Goal: Entertainment & Leisure: Browse casually

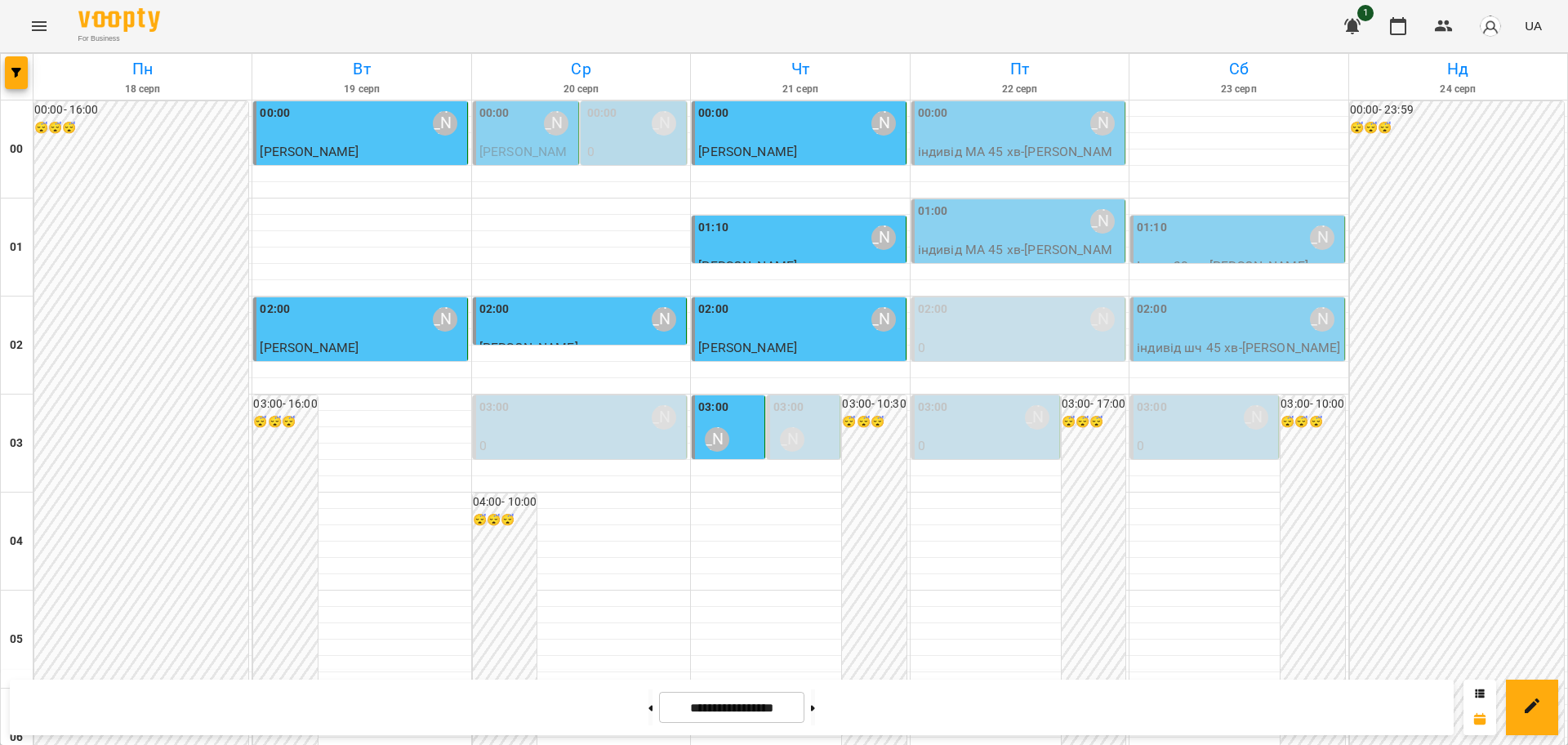
scroll to position [1781, 0]
click at [35, 34] on icon "Menu" at bounding box center [38, 26] width 20 height 20
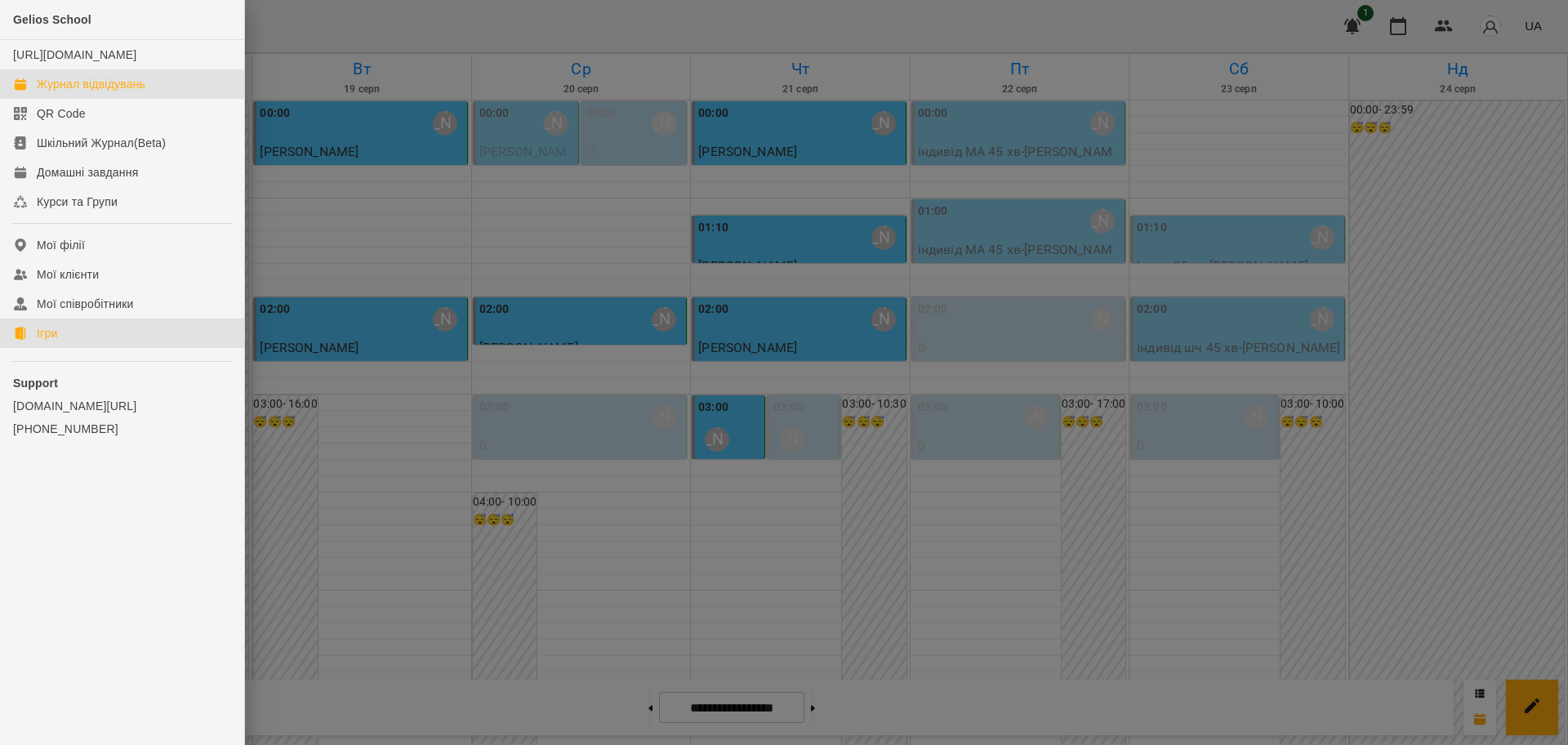
click at [48, 341] on div "Ігри" at bounding box center [47, 333] width 20 height 16
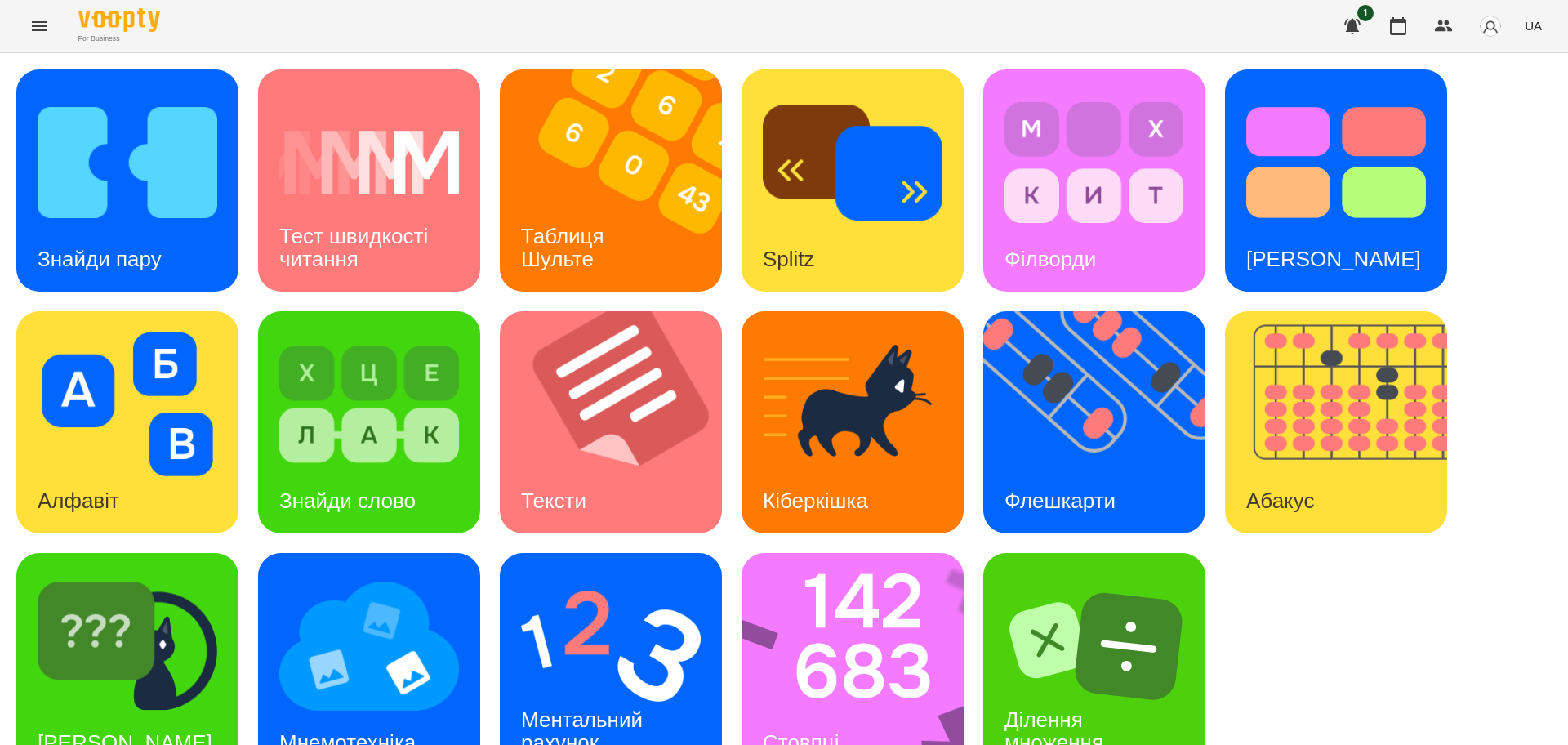
scroll to position [47, 0]
click at [40, 139] on img at bounding box center [127, 162] width 180 height 143
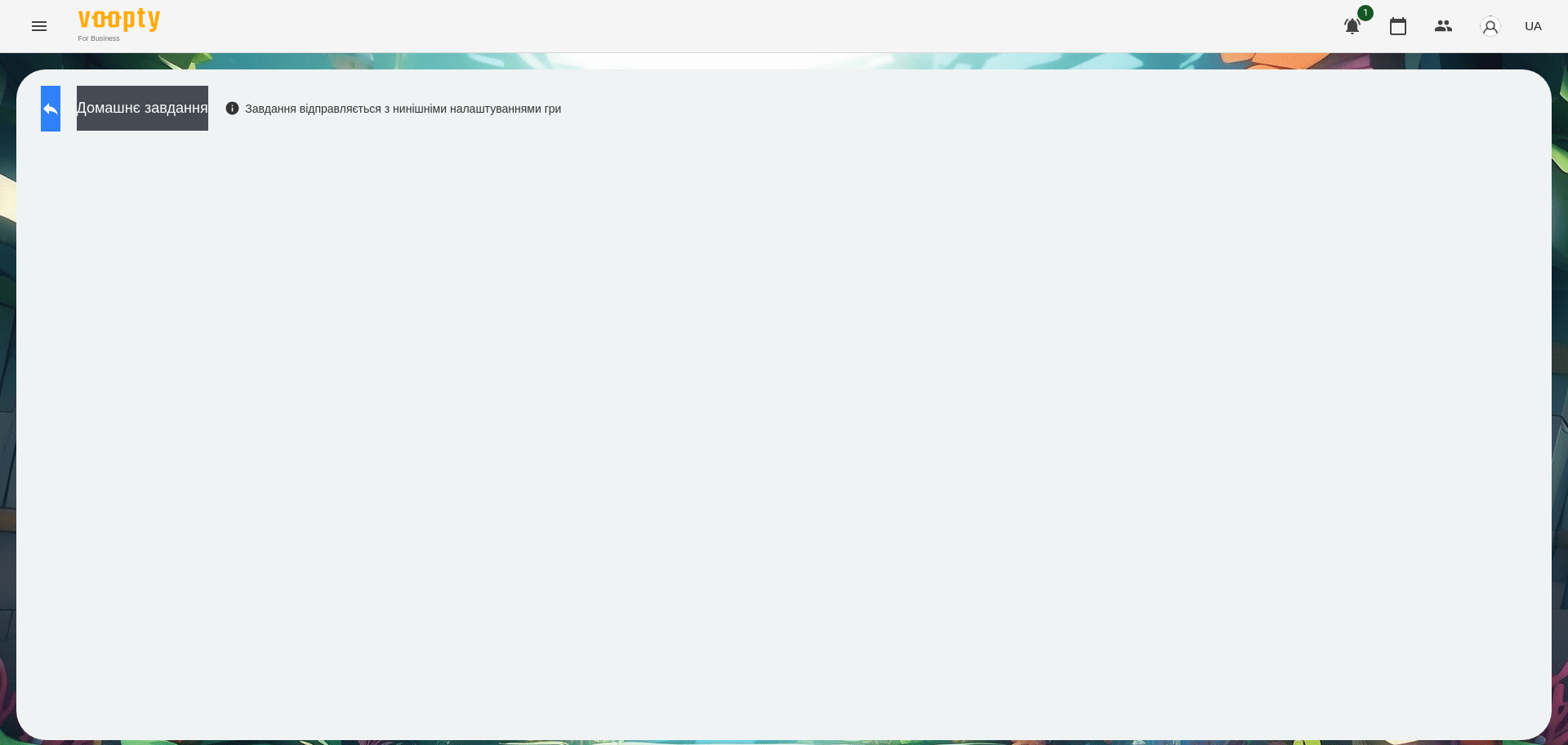
click at [61, 102] on button at bounding box center [50, 108] width 20 height 46
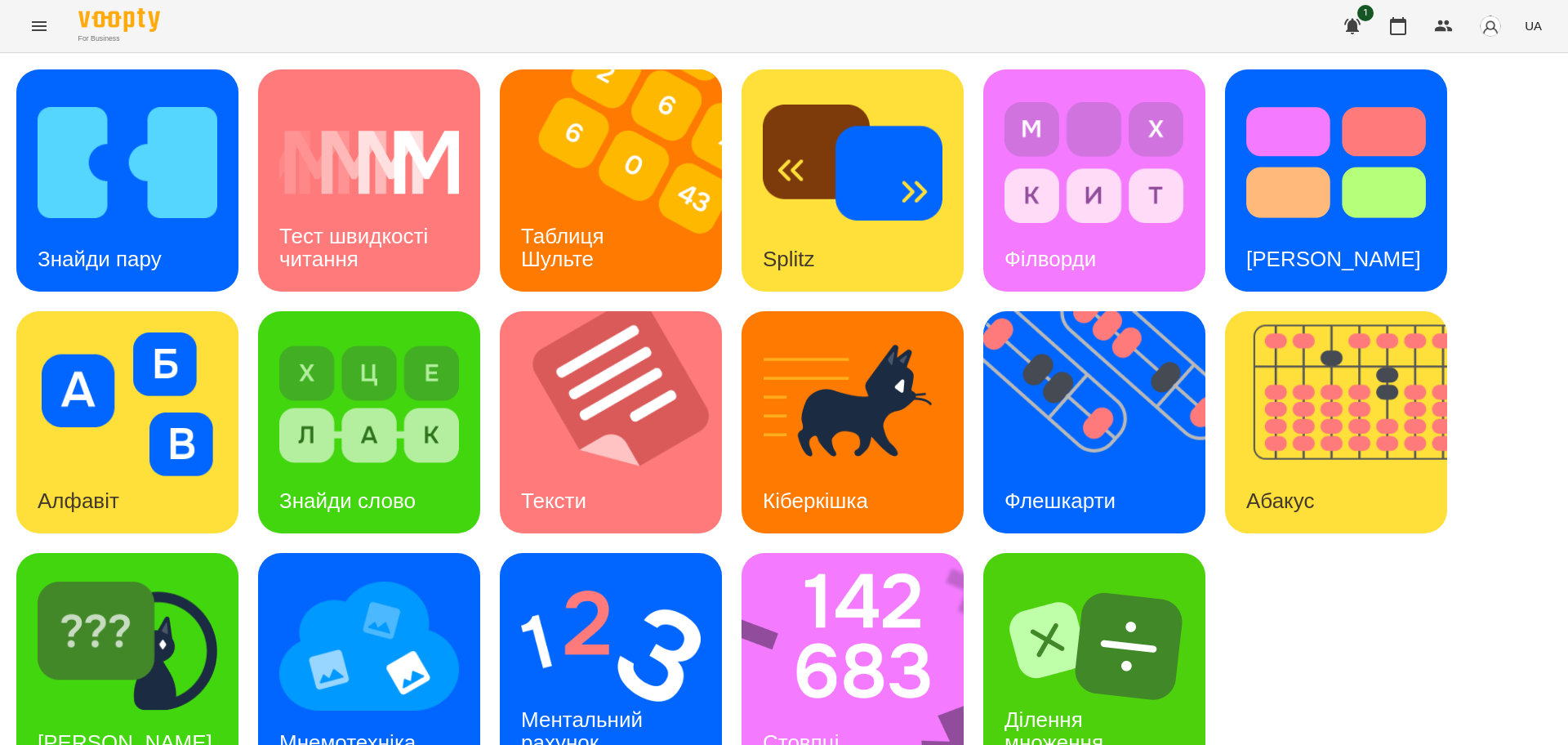
scroll to position [47, 0]
click at [371, 638] on img at bounding box center [369, 646] width 180 height 143
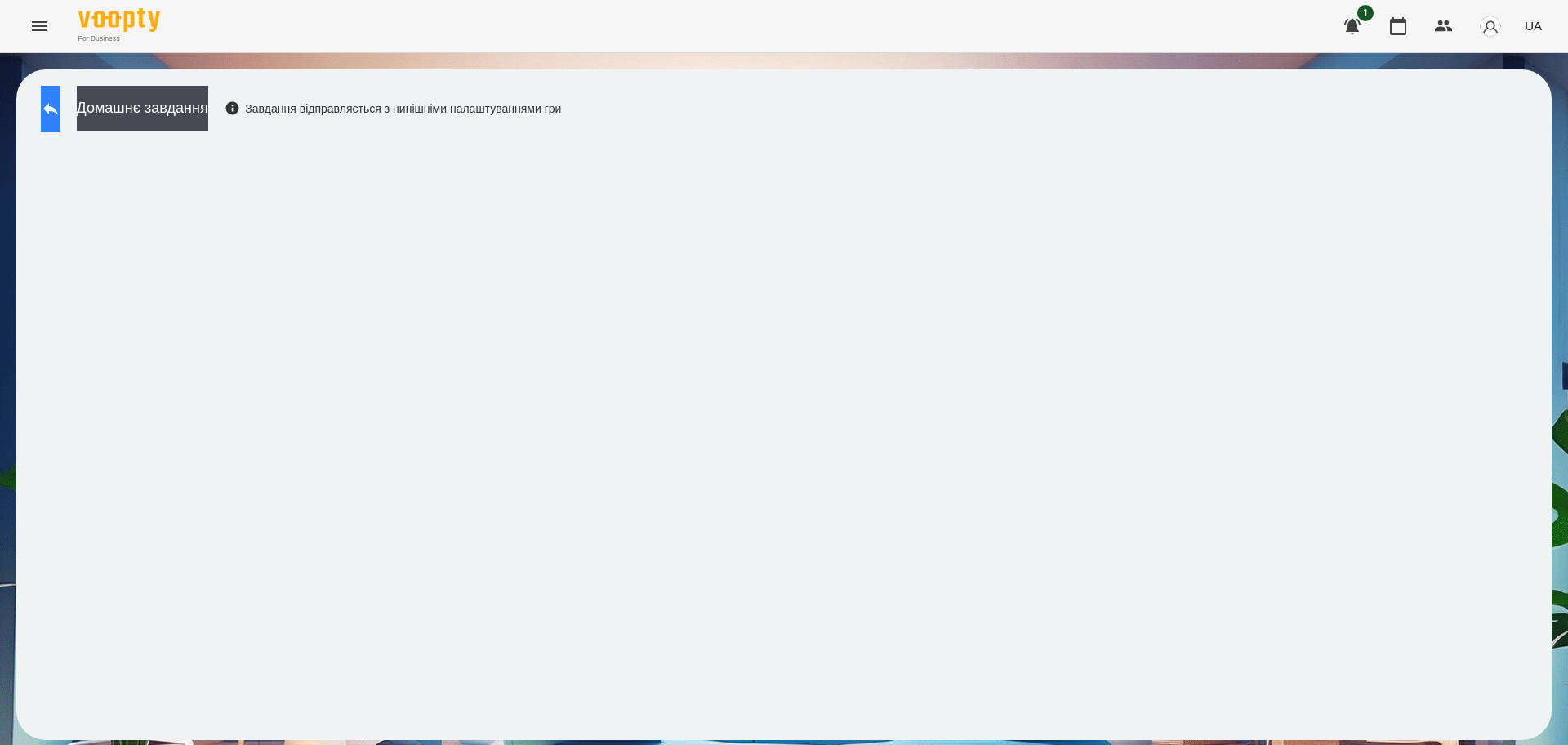
click at [61, 121] on button at bounding box center [50, 108] width 20 height 46
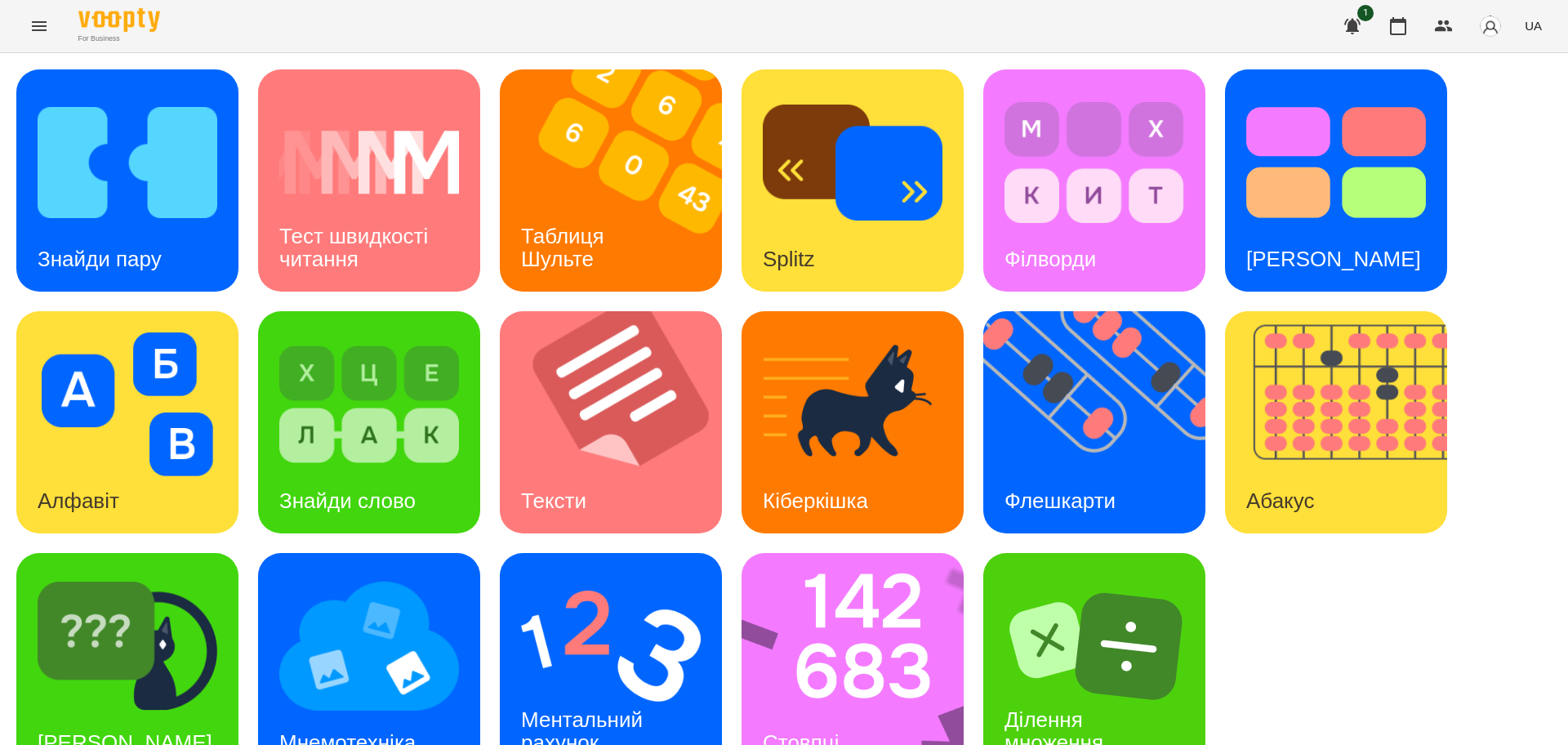
scroll to position [47, 0]
click at [154, 711] on div "[PERSON_NAME]" at bounding box center [125, 743] width 218 height 65
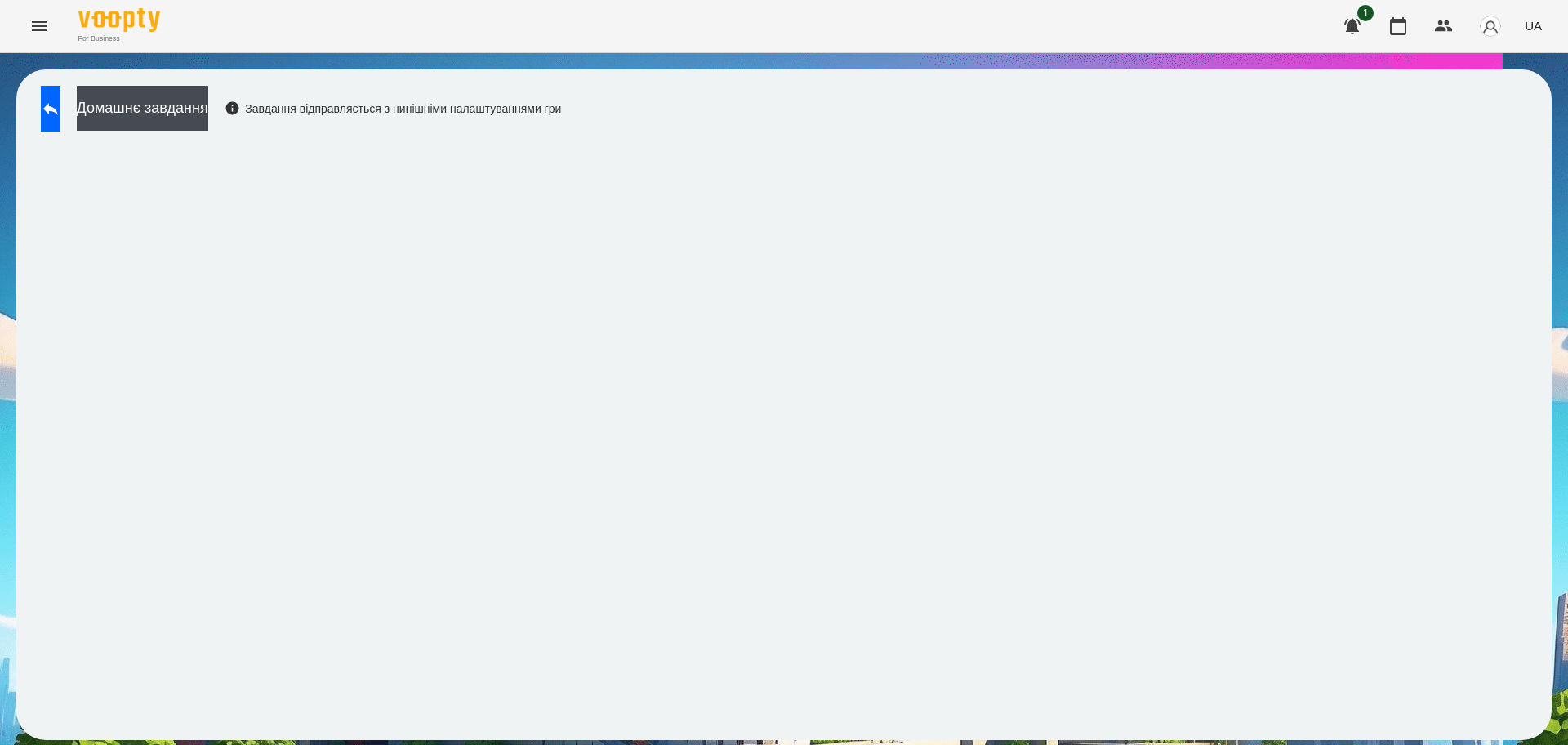
drag, startPoint x: 1391, startPoint y: 32, endPoint x: 1380, endPoint y: 40, distance: 13.6
click at [1392, 32] on icon "button" at bounding box center [1397, 26] width 20 height 20
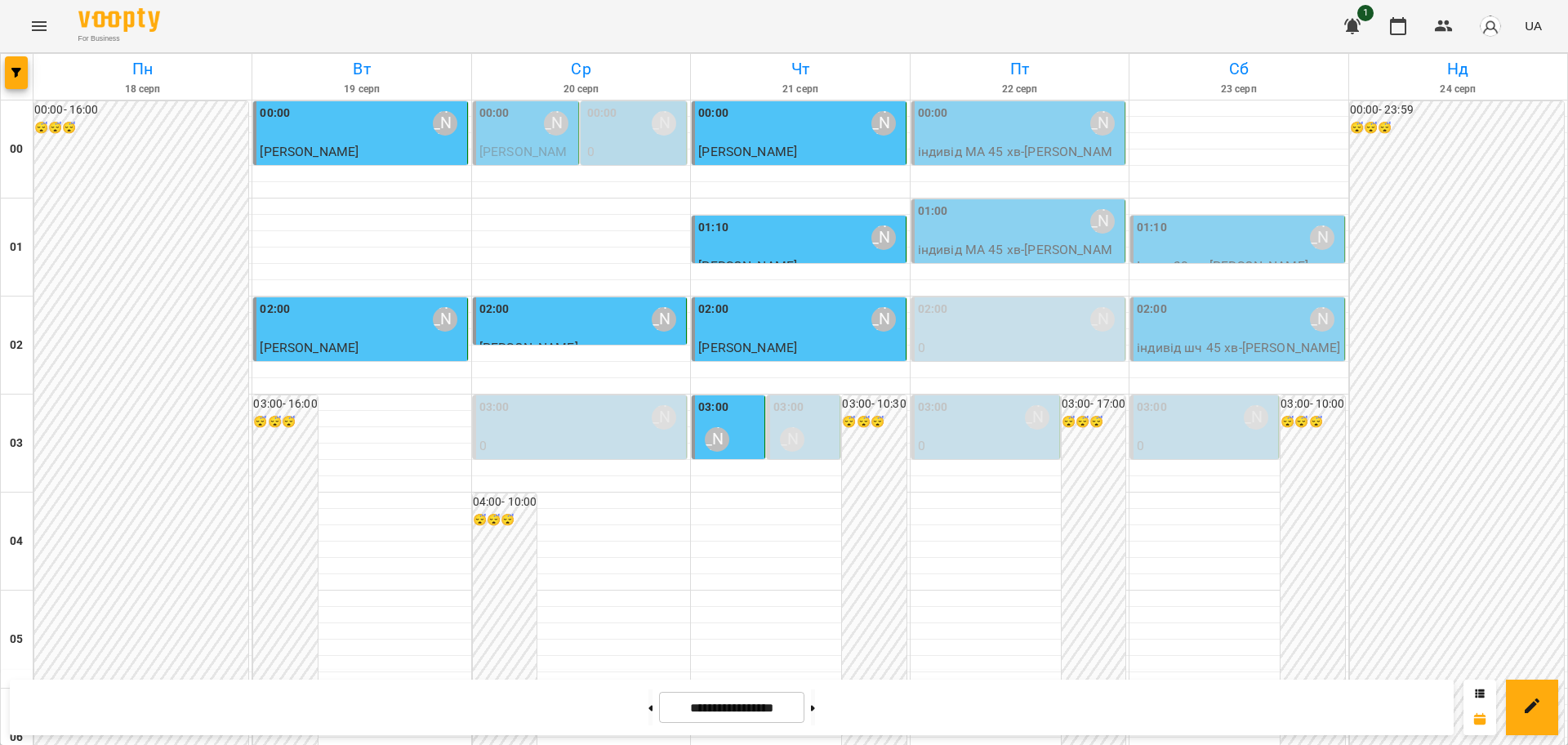
scroll to position [1532, 0]
click at [49, 20] on button "Menu" at bounding box center [39, 26] width 39 height 39
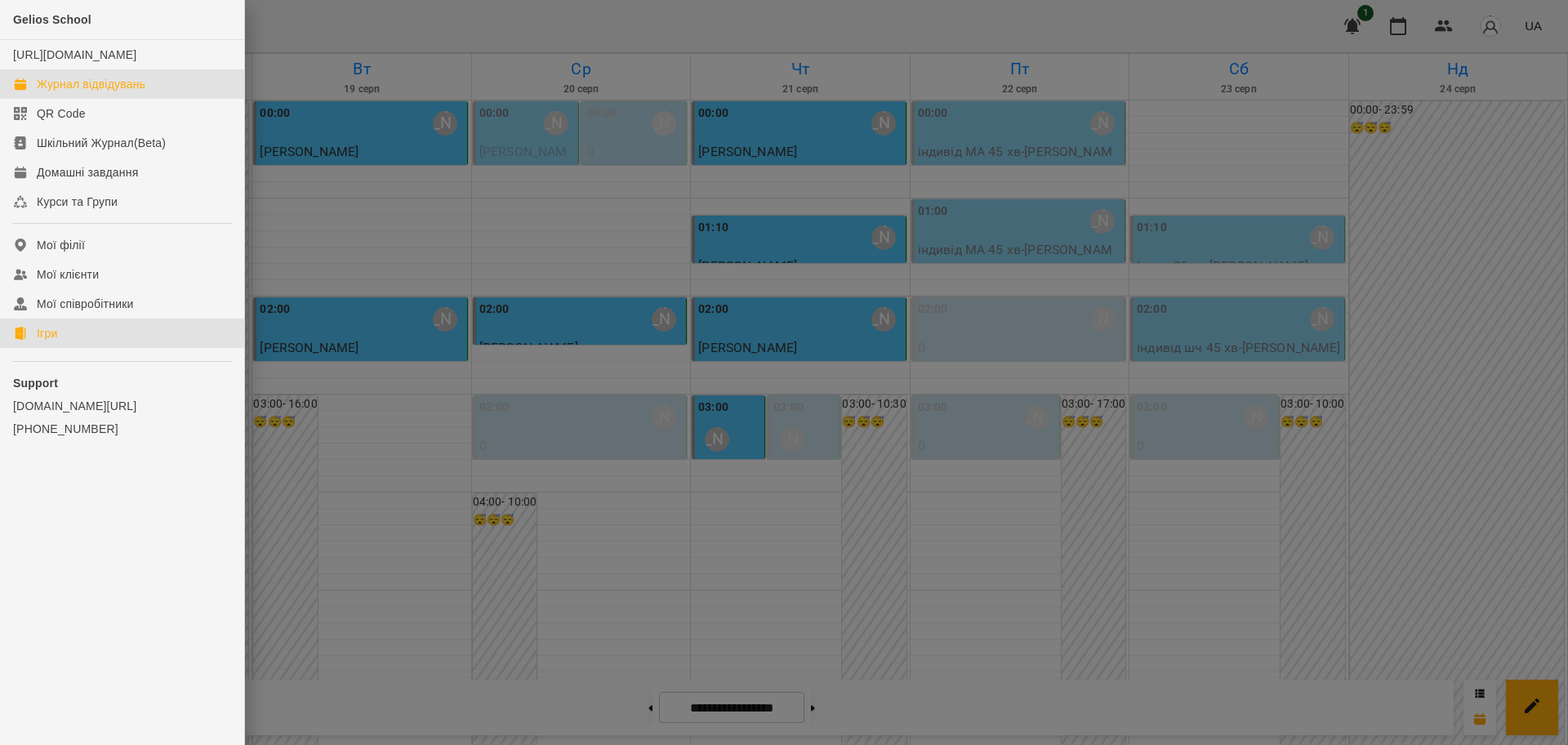
click at [30, 348] on link "Ігри" at bounding box center [122, 333] width 244 height 29
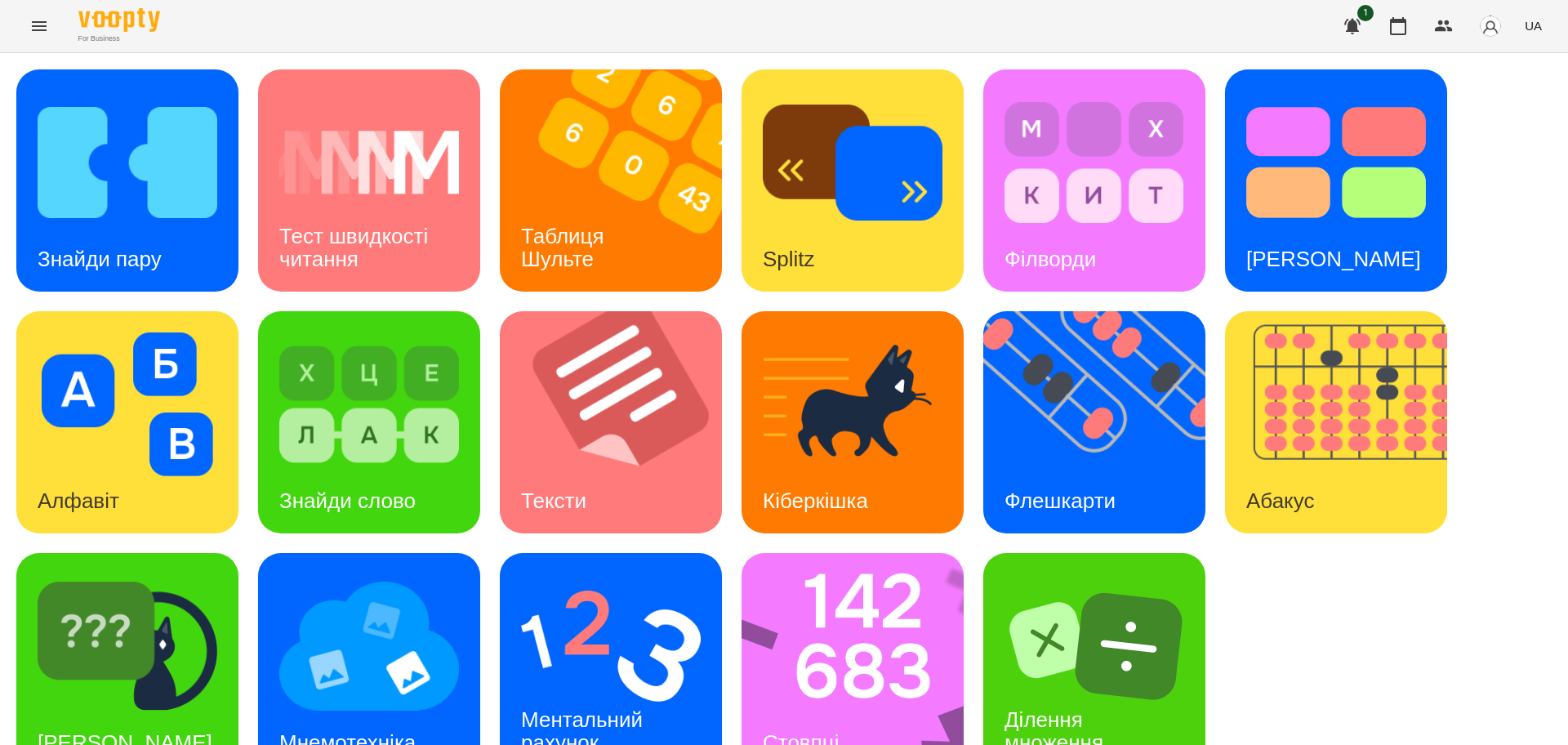
scroll to position [47, 0]
click at [846, 613] on img at bounding box center [862, 664] width 243 height 222
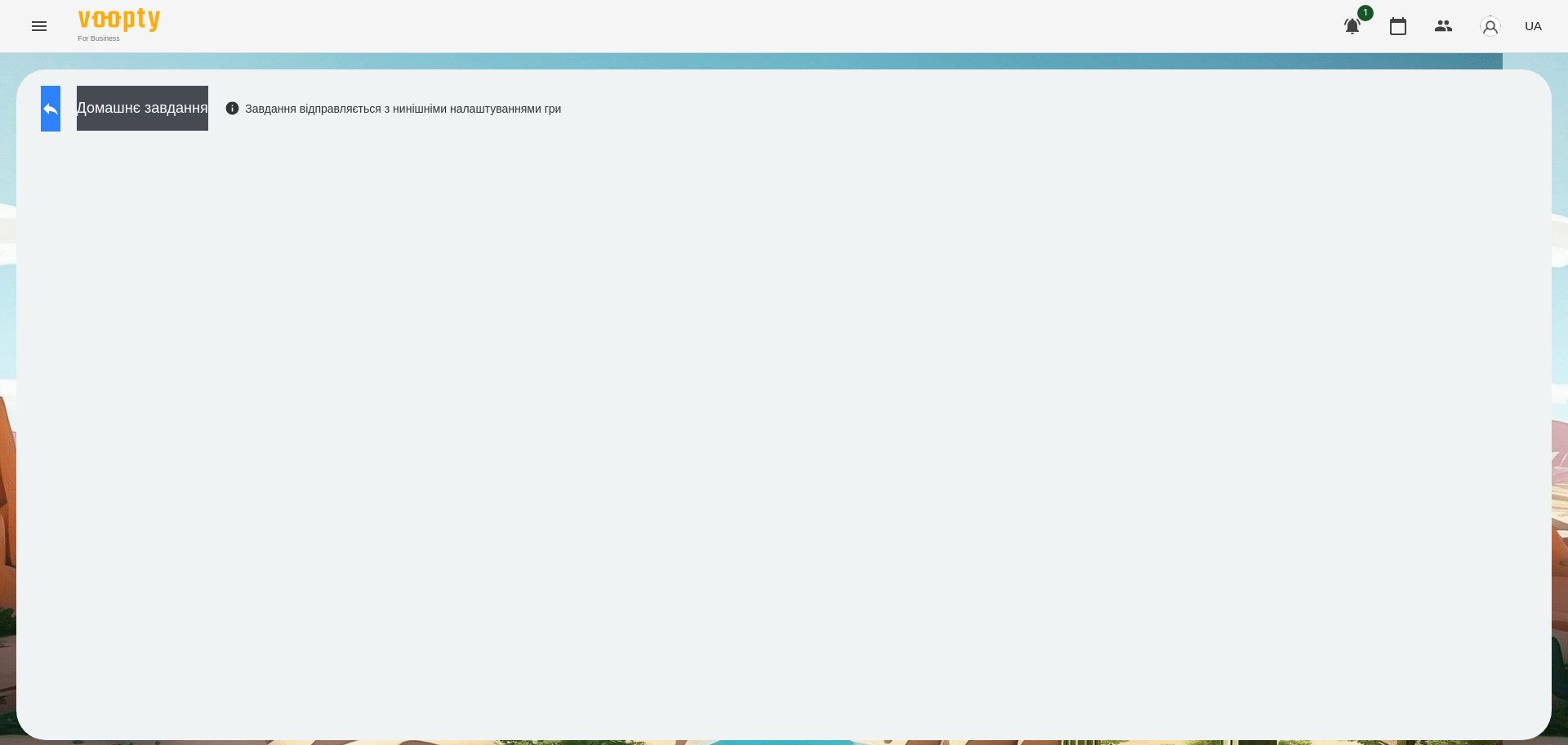
click at [54, 104] on button at bounding box center [50, 108] width 20 height 46
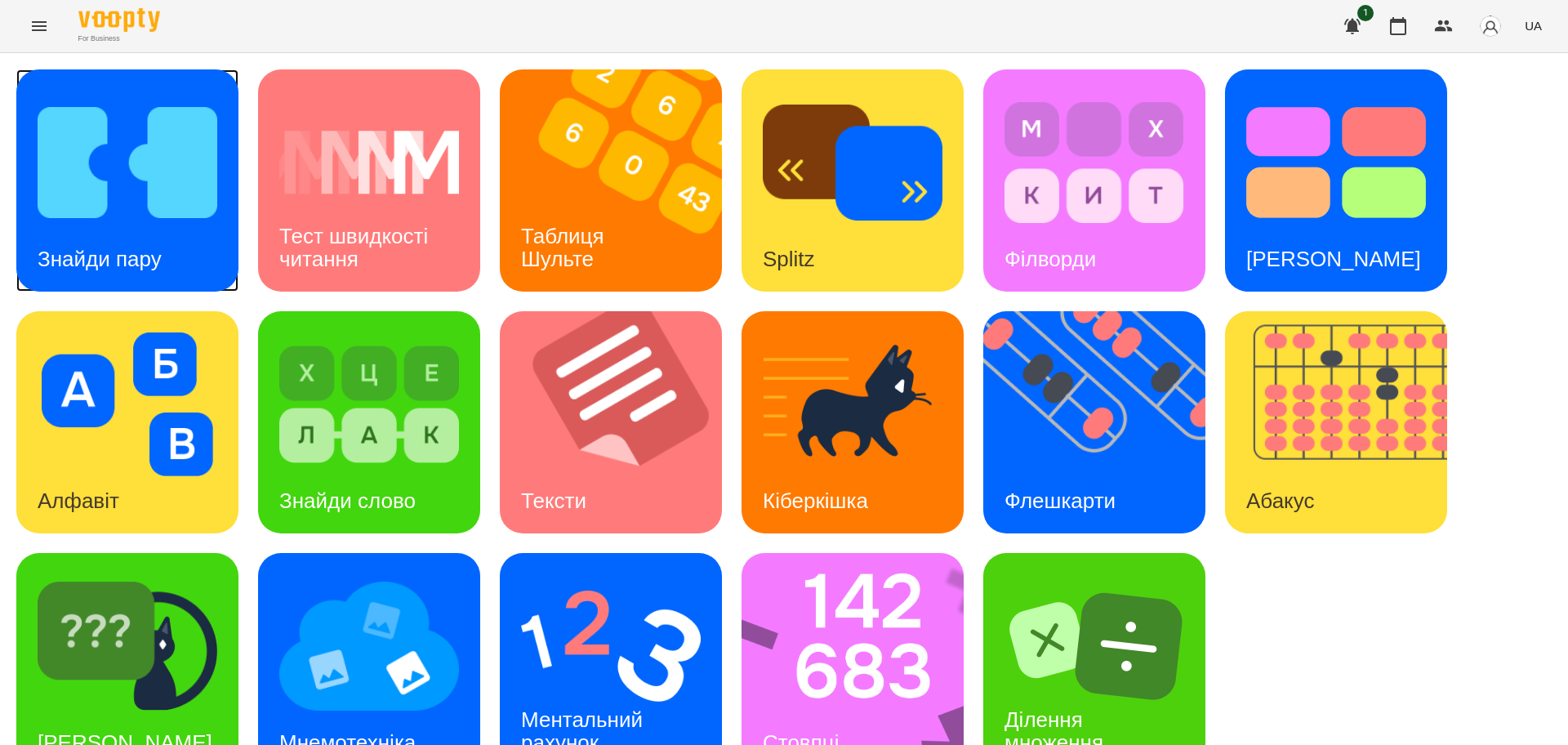
click at [162, 205] on img at bounding box center [127, 162] width 180 height 143
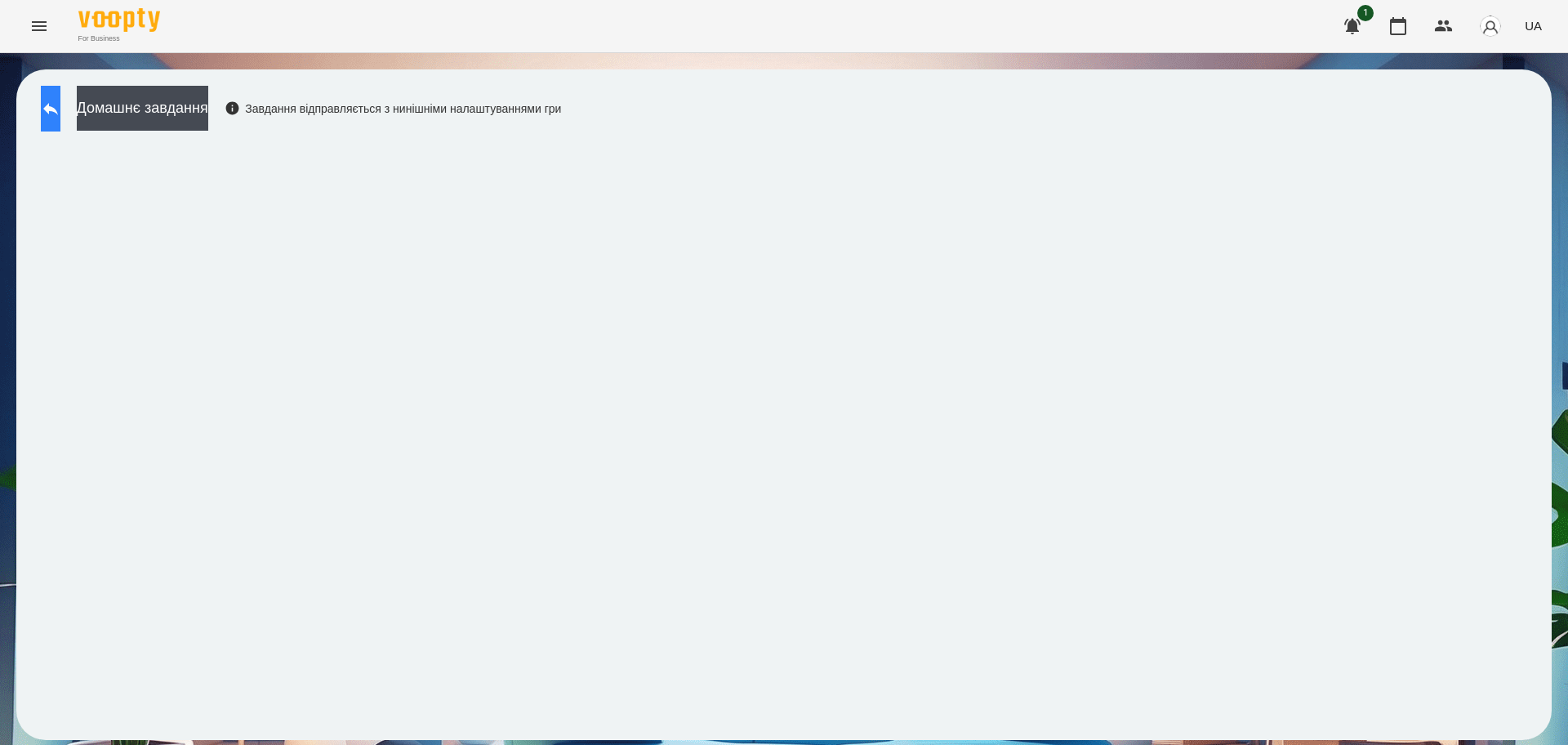
click at [61, 119] on button at bounding box center [50, 108] width 20 height 46
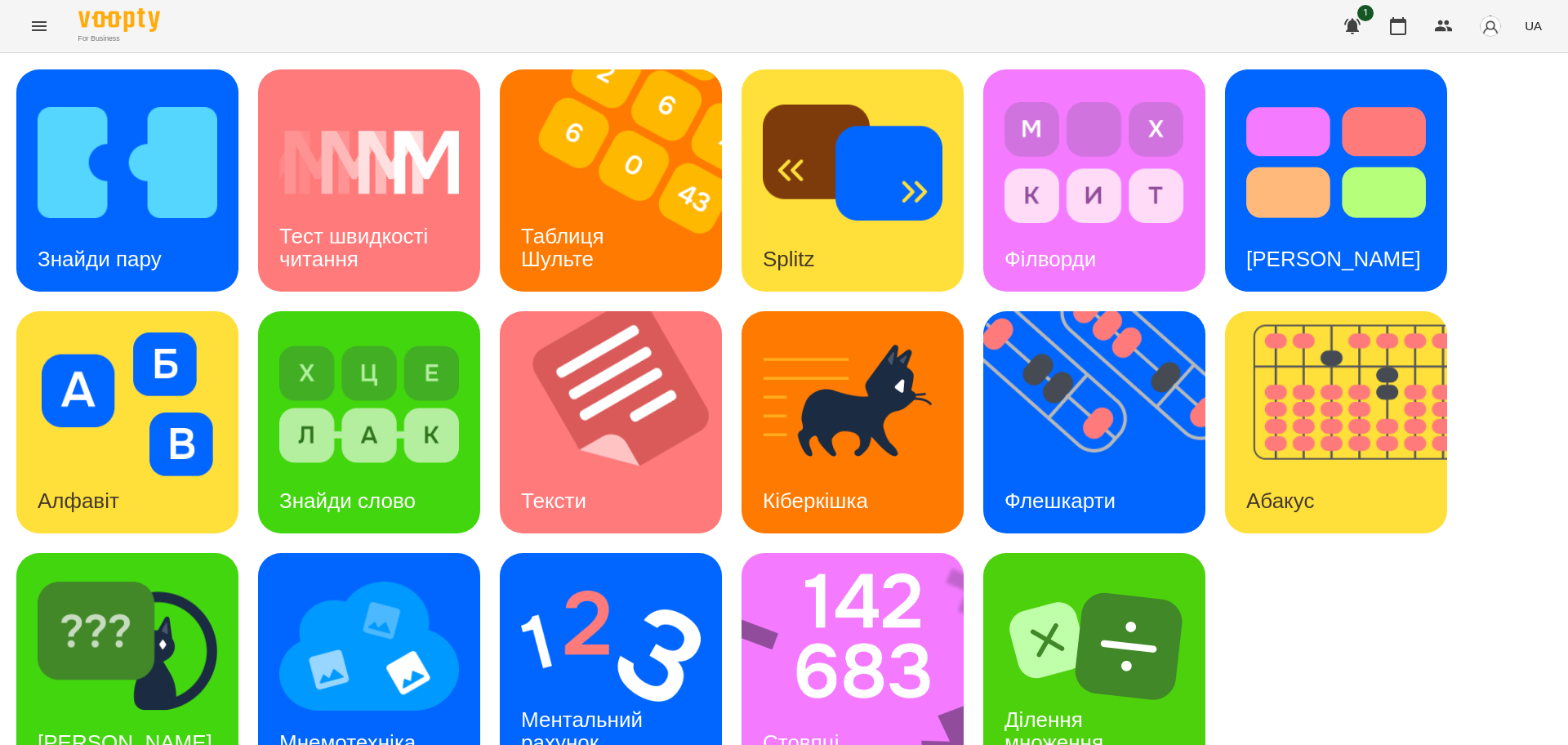
scroll to position [47, 0]
click at [637, 599] on img at bounding box center [611, 646] width 180 height 143
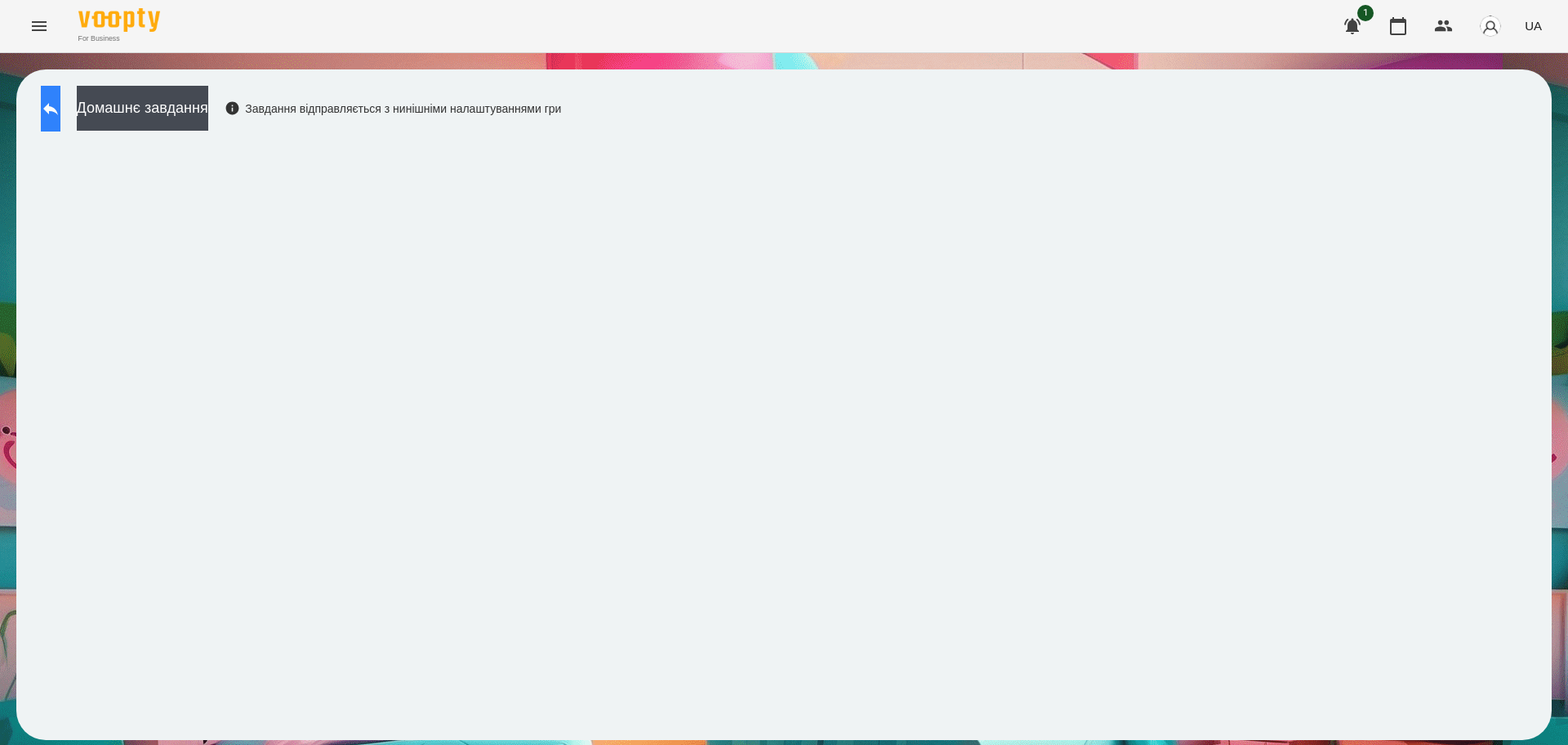
click at [61, 125] on button at bounding box center [50, 108] width 20 height 46
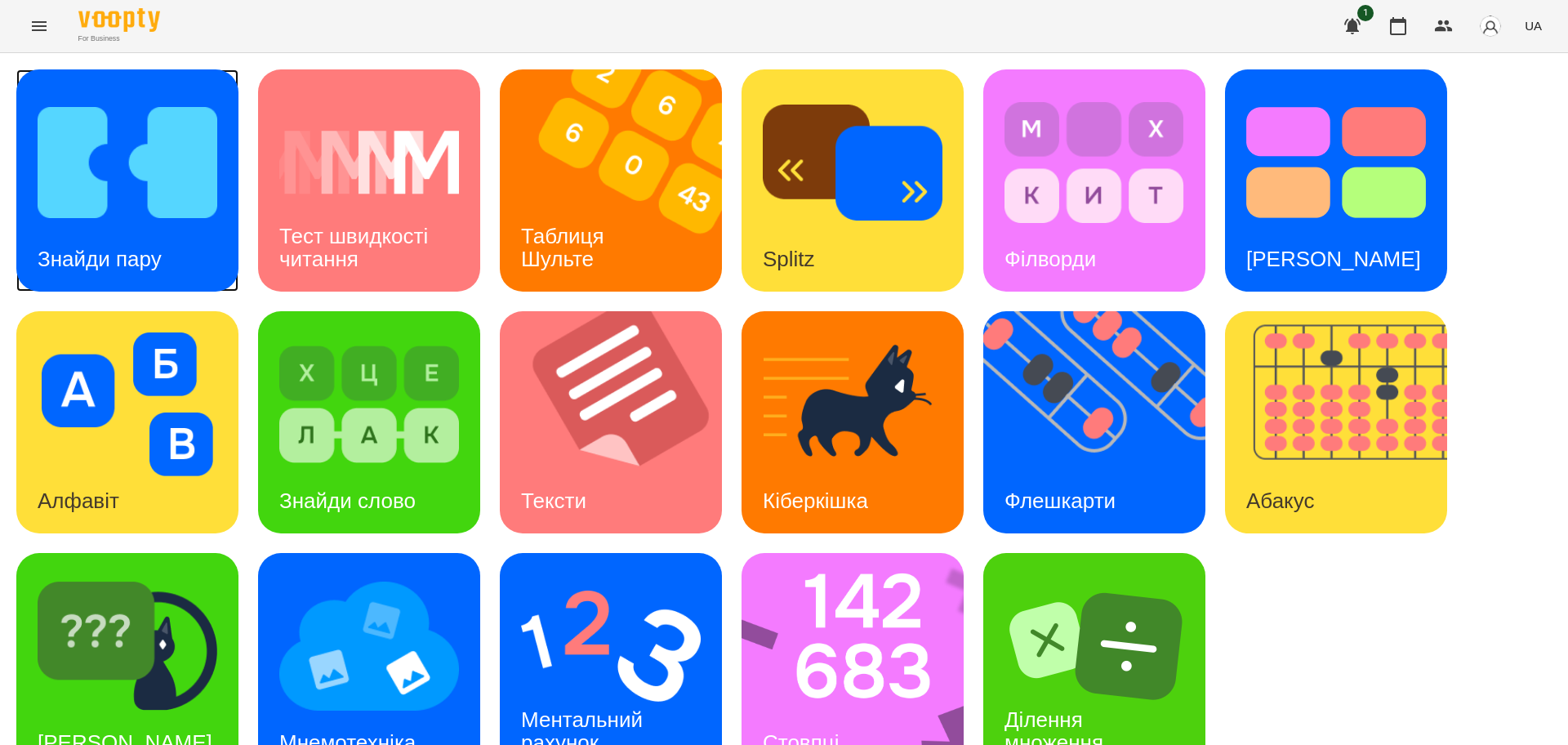
click at [124, 167] on img at bounding box center [127, 162] width 180 height 143
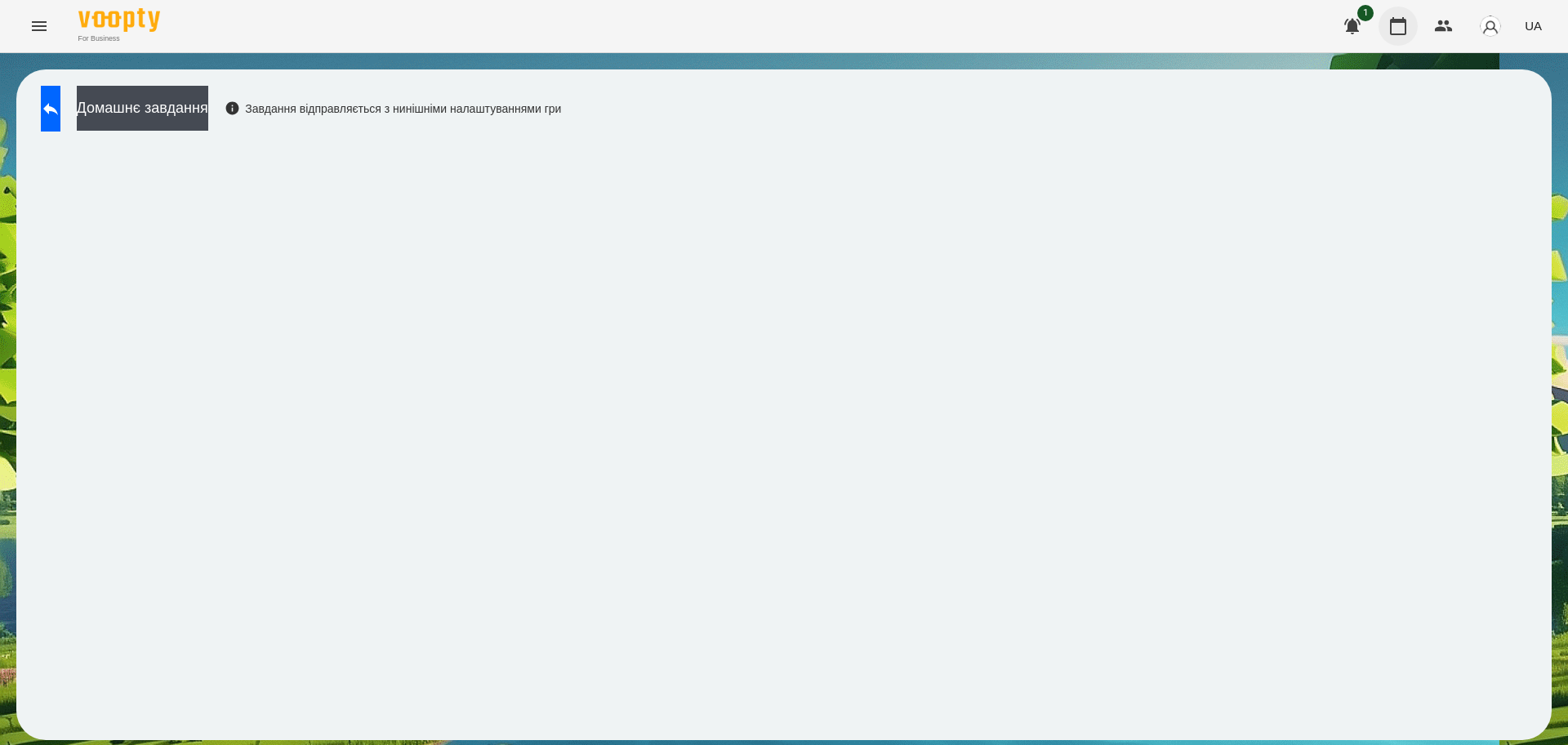
click at [1399, 30] on icon "button" at bounding box center [1397, 26] width 20 height 20
